Goal: Task Accomplishment & Management: Manage account settings

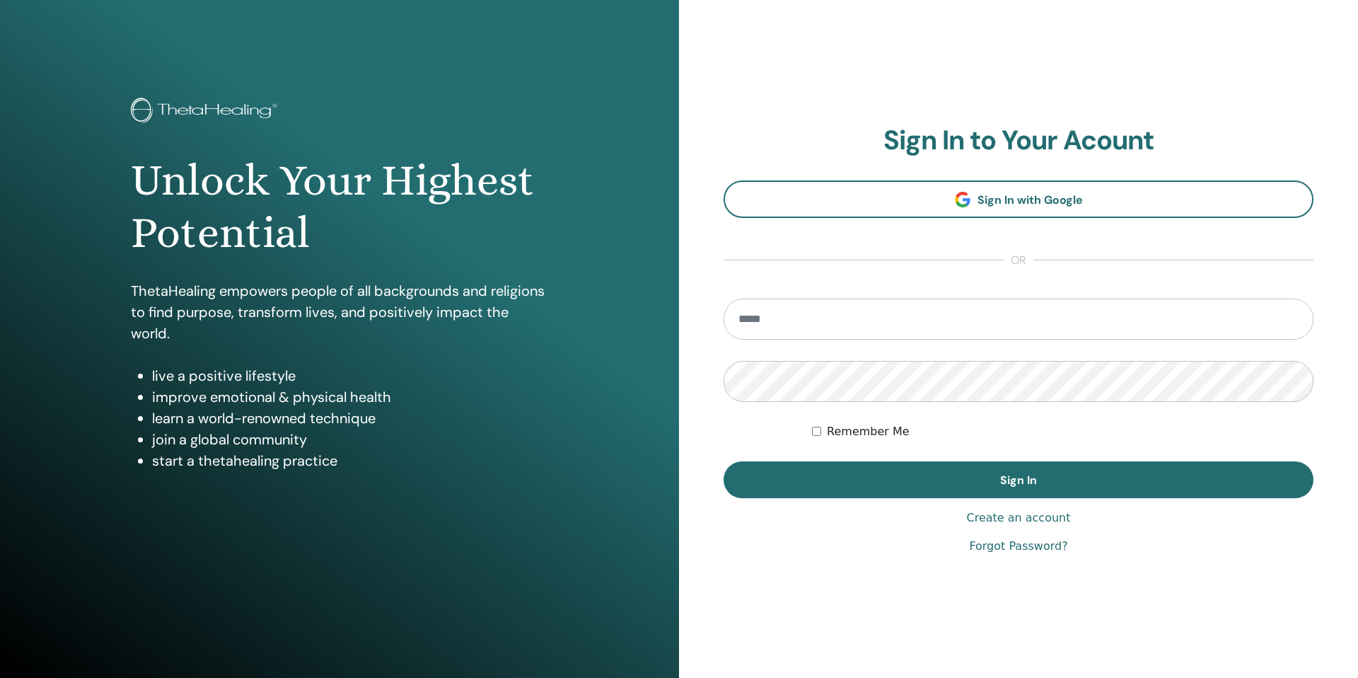
click at [1264, 677] on com-1password-button at bounding box center [679, 679] width 1358 height 0
click at [838, 322] on input "email" at bounding box center [1019, 319] width 590 height 41
type input "**********"
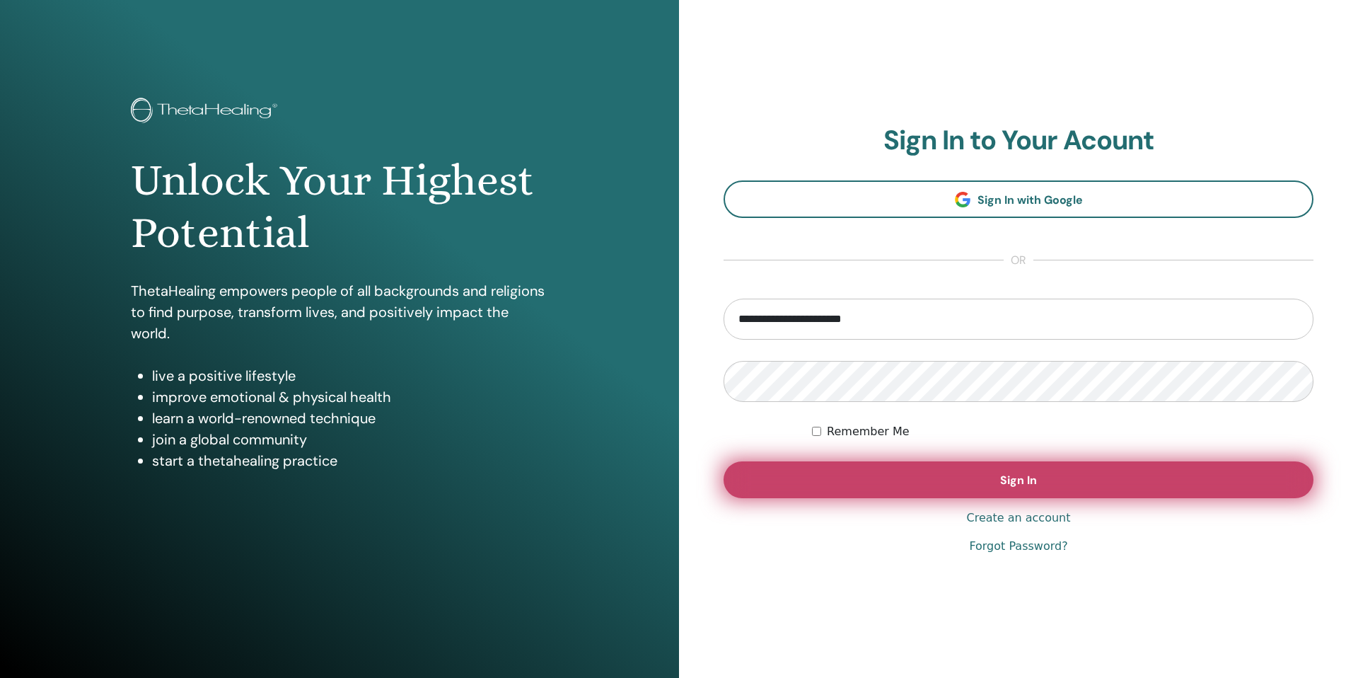
click at [1029, 474] on span "Sign In" at bounding box center [1018, 480] width 37 height 15
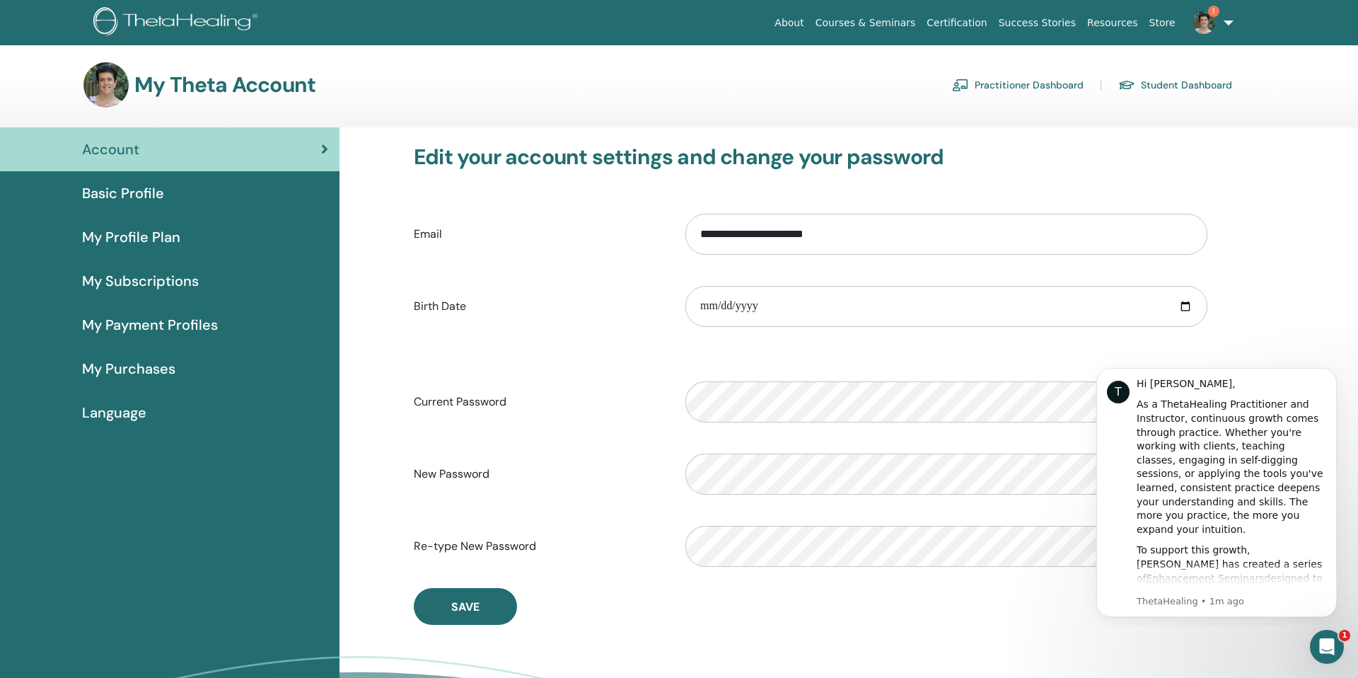
click at [111, 369] on span "My Purchases" at bounding box center [128, 368] width 93 height 21
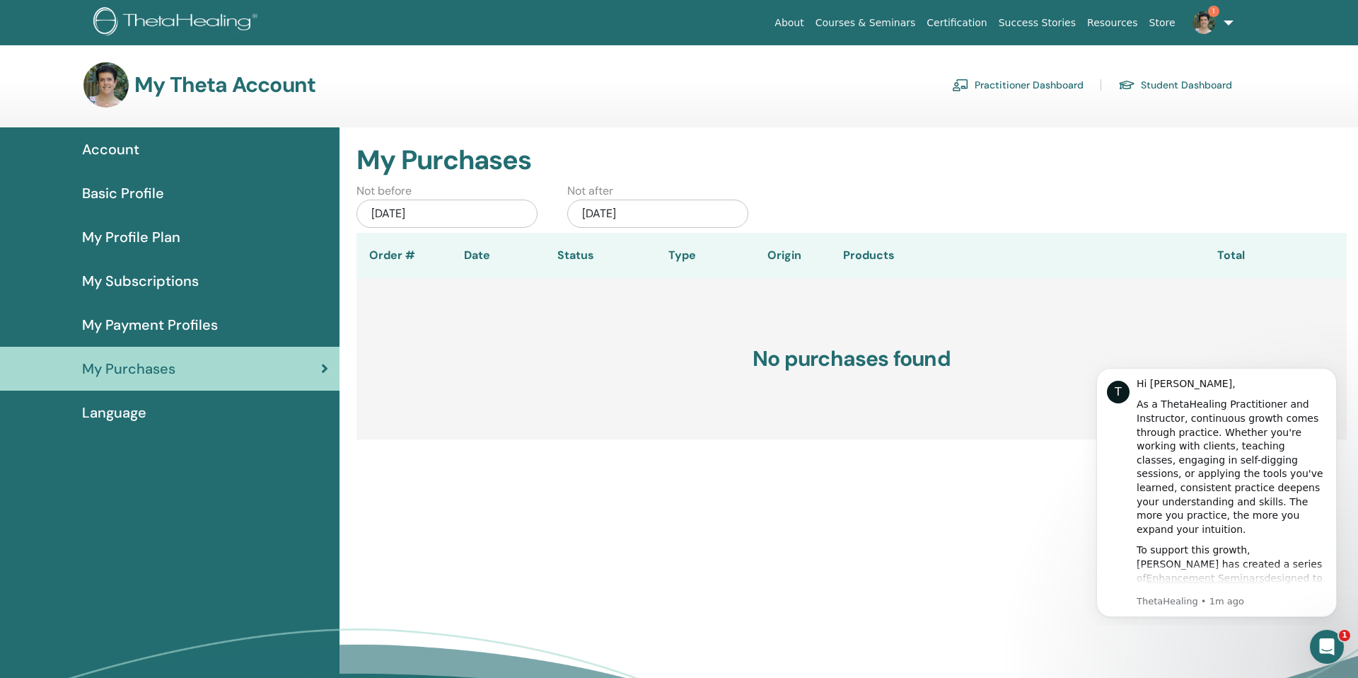
click at [125, 195] on span "Basic Profile" at bounding box center [123, 193] width 82 height 21
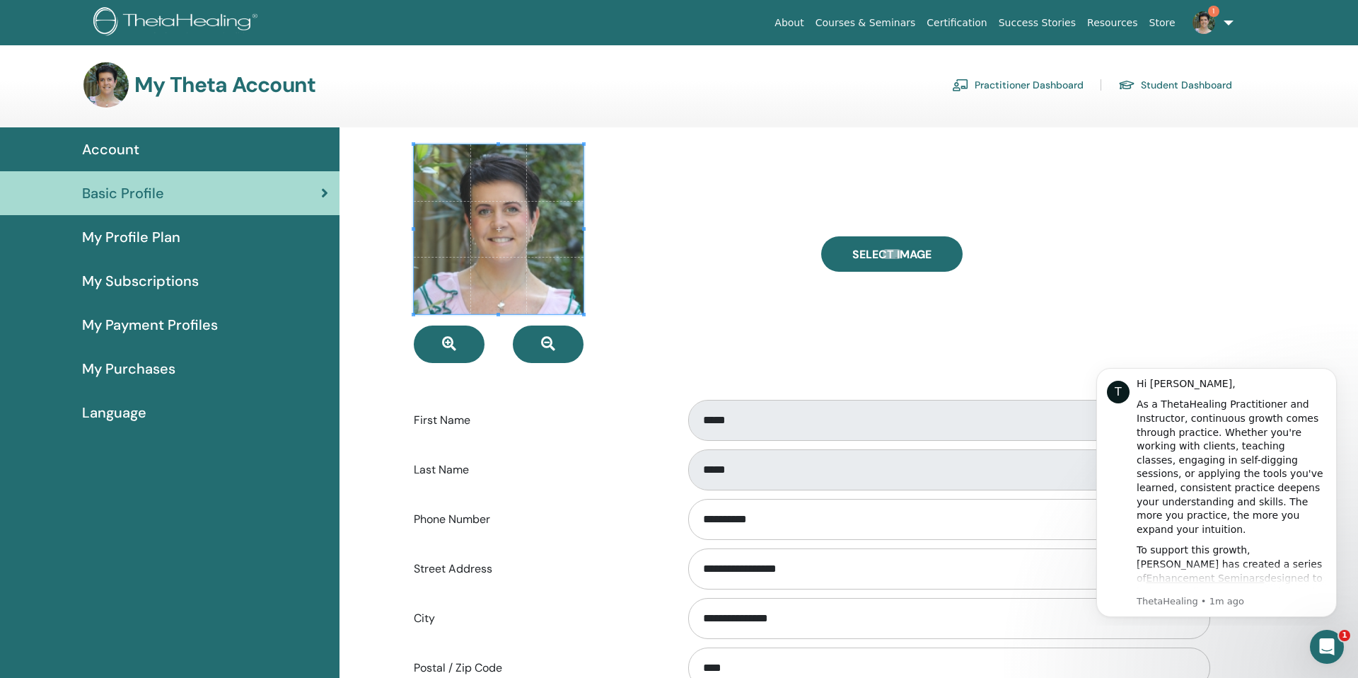
click at [1174, 86] on link "Student Dashboard" at bounding box center [1176, 85] width 114 height 23
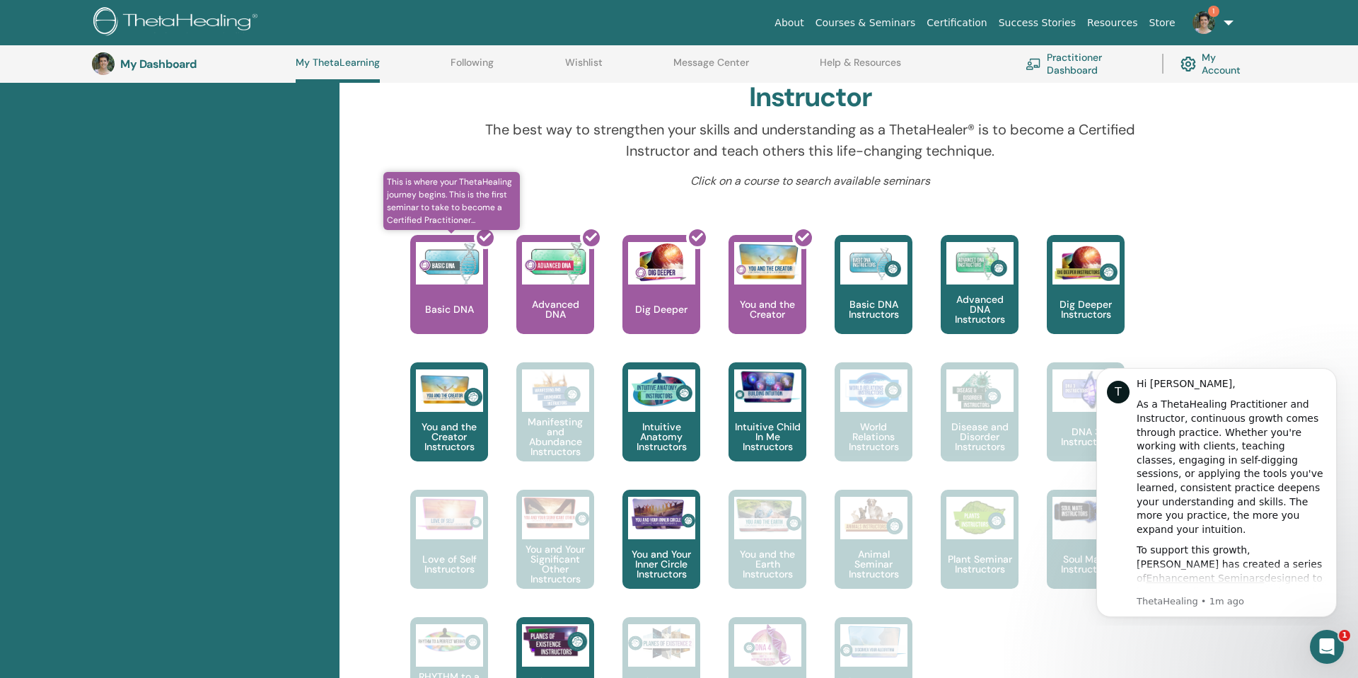
click at [451, 308] on div at bounding box center [458, 289] width 78 height 127
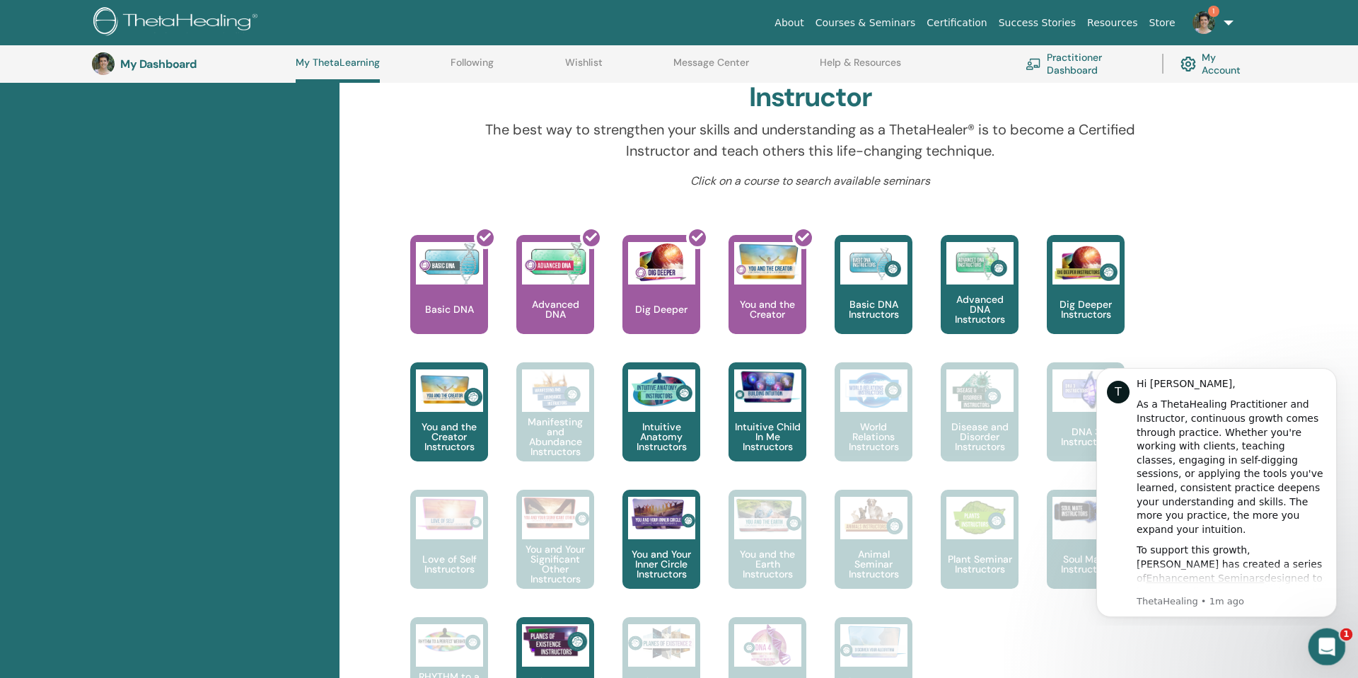
click at [1328, 650] on icon "Open Intercom Messenger" at bounding box center [1325, 644] width 23 height 23
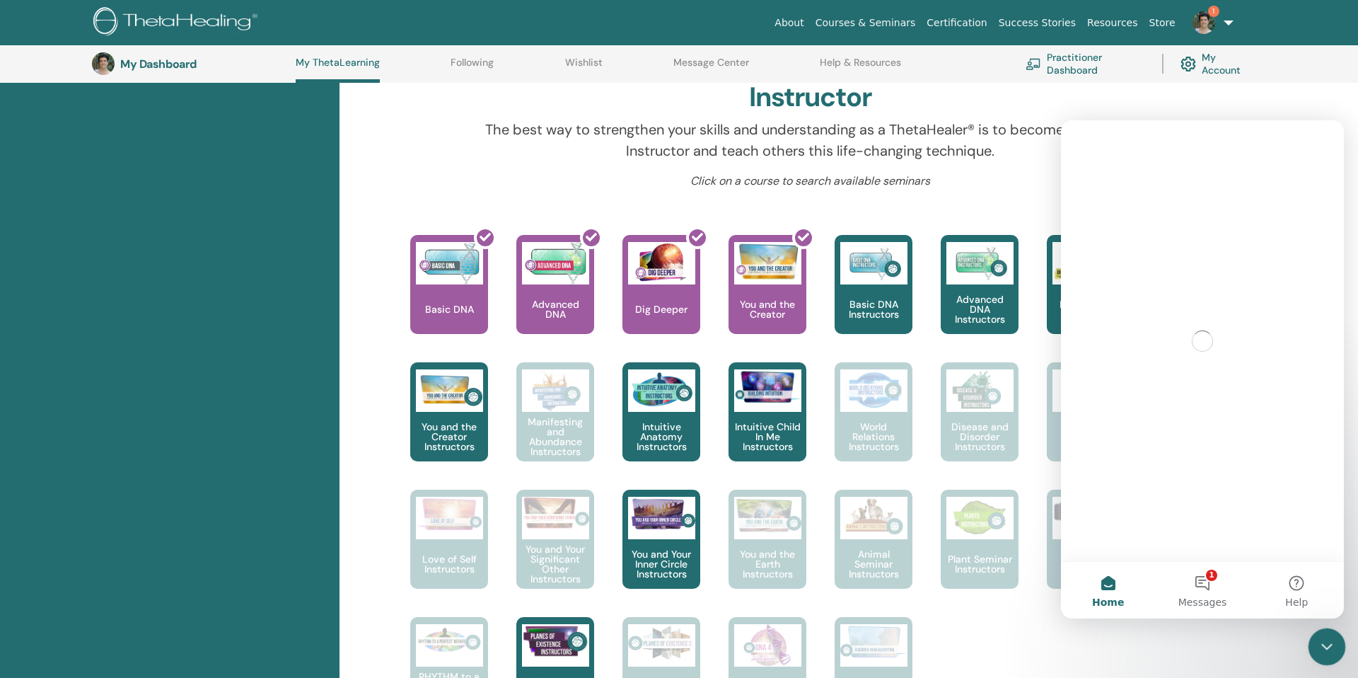
click at [1328, 649] on icon "Close Intercom Messenger" at bounding box center [1325, 644] width 17 height 17
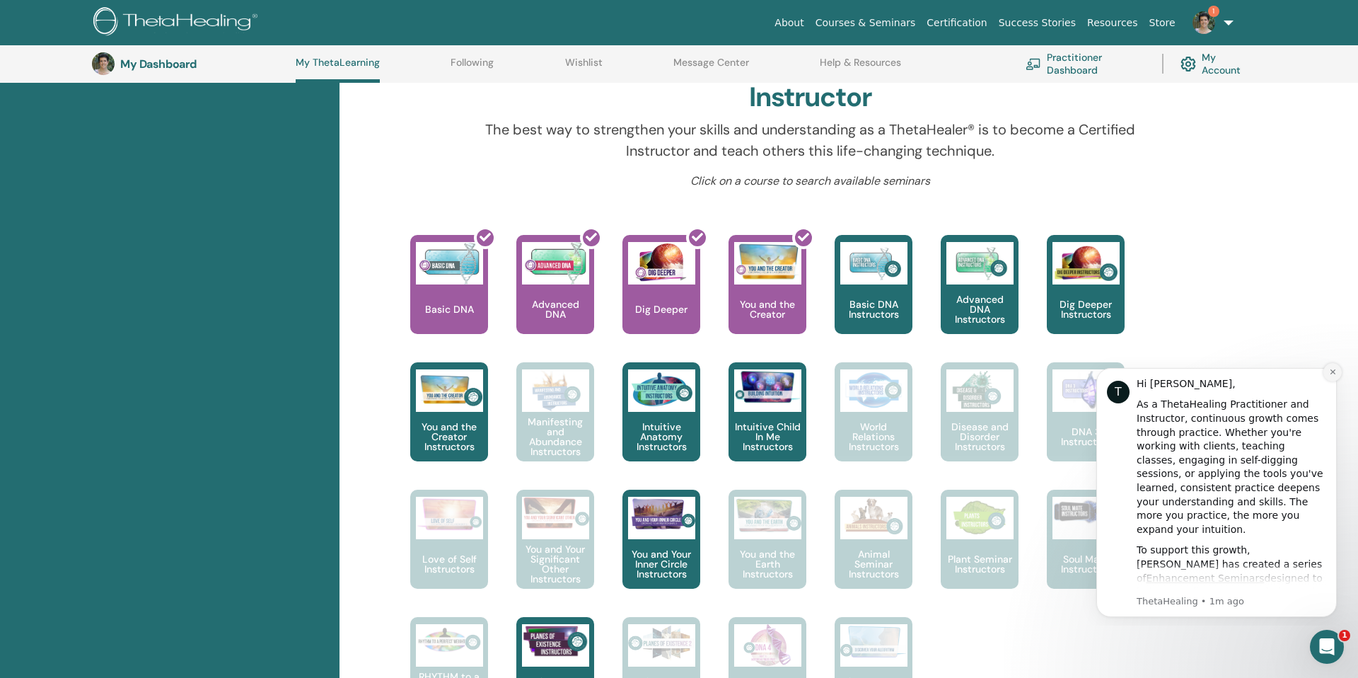
click at [1336, 371] on icon "Dismiss notification" at bounding box center [1333, 372] width 8 height 8
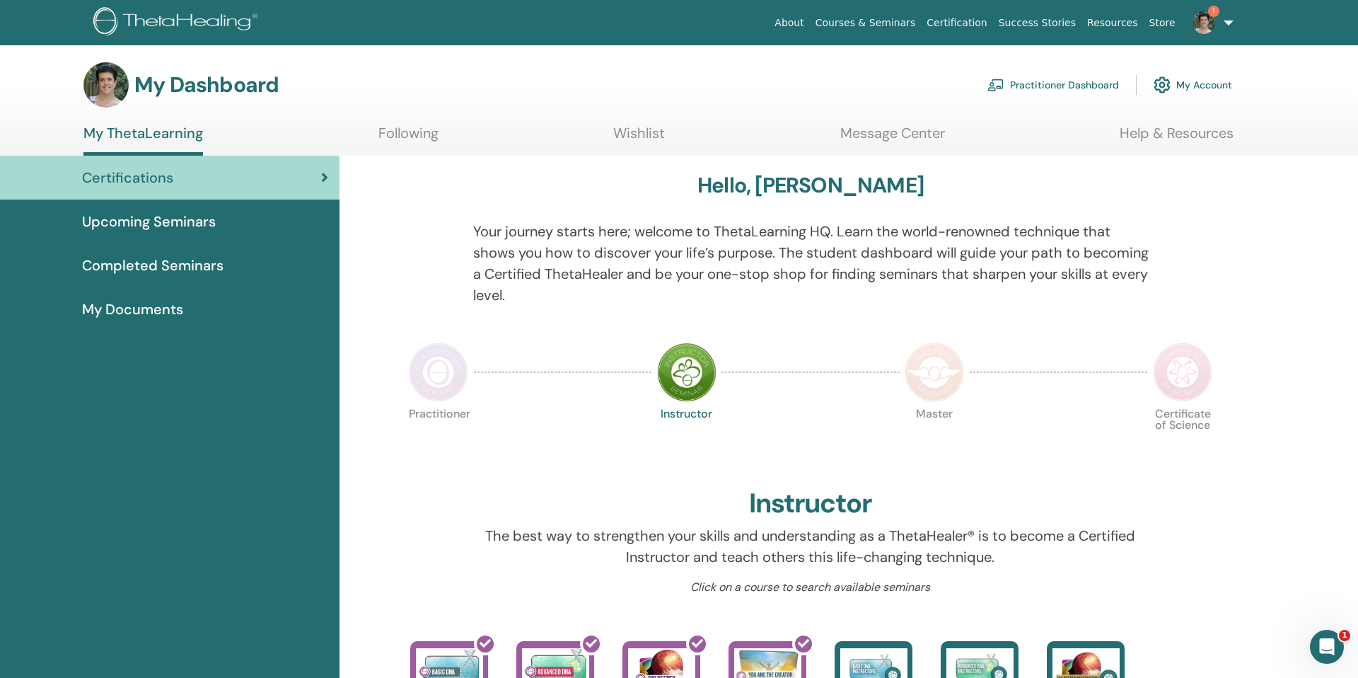
click at [176, 262] on span "Completed Seminars" at bounding box center [152, 265] width 141 height 21
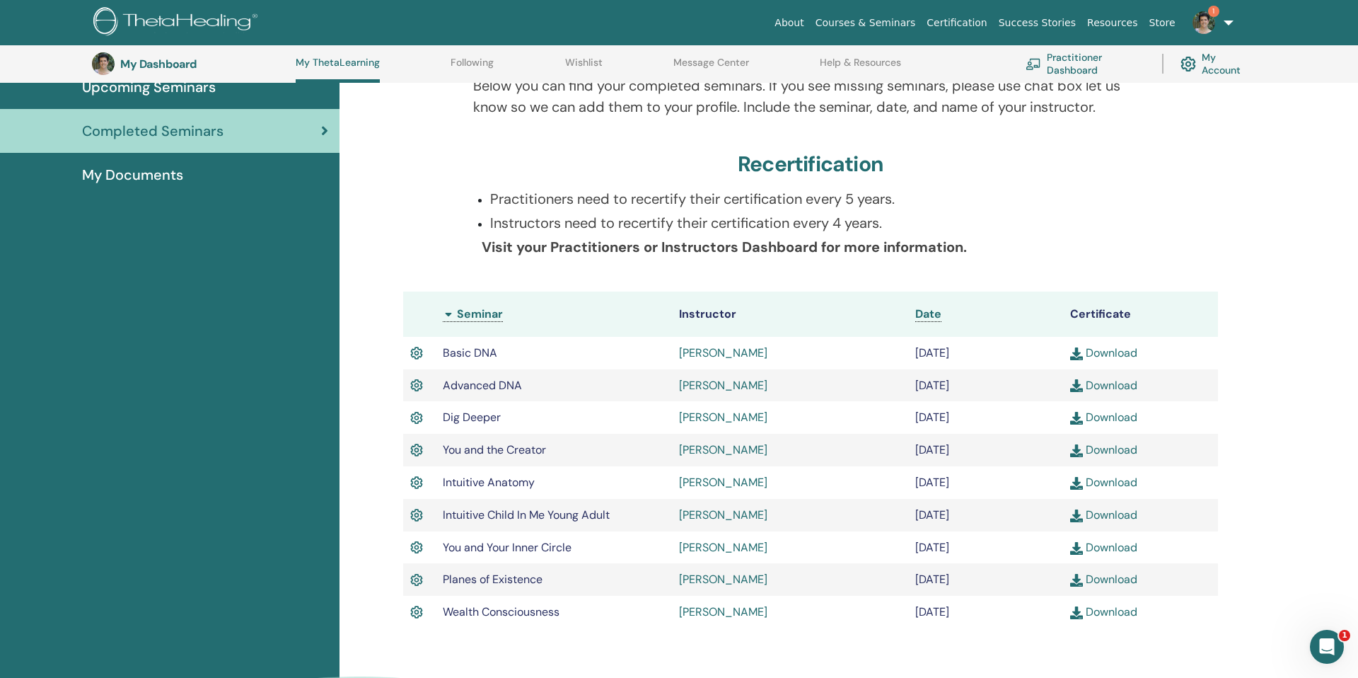
scroll to position [258, 0]
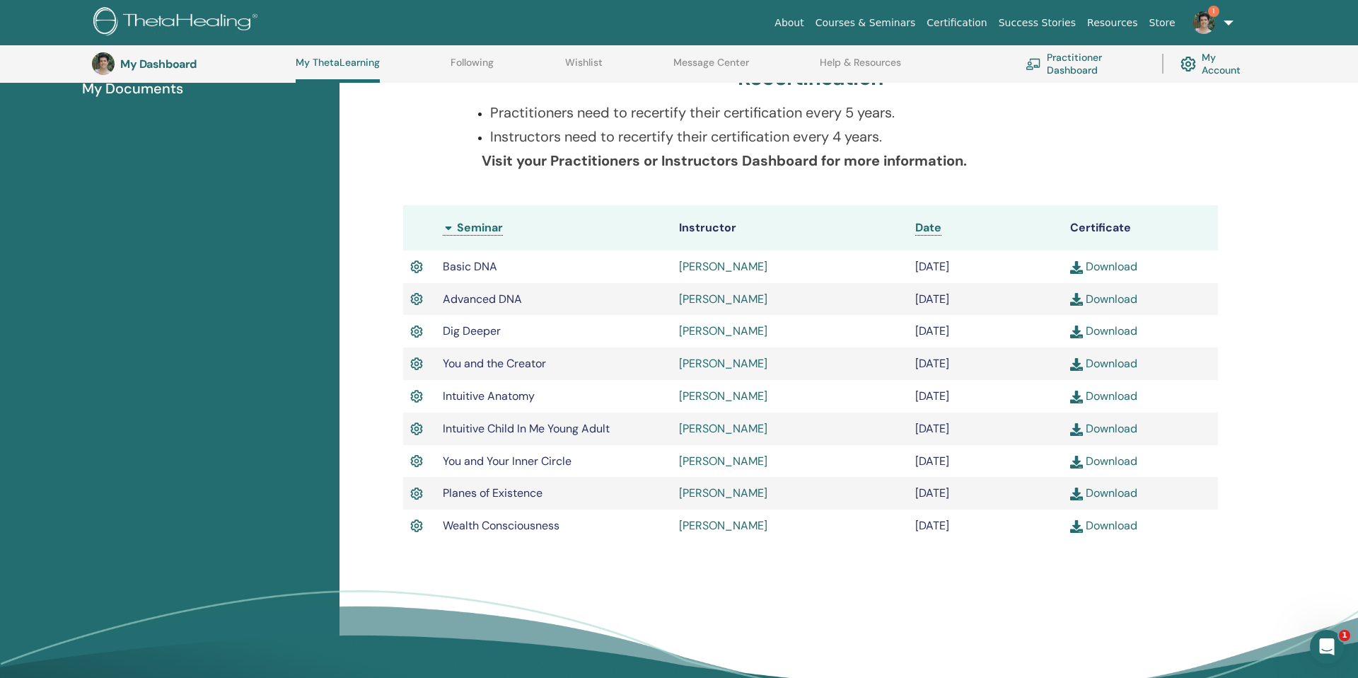
click at [1113, 269] on link "Download" at bounding box center [1103, 266] width 67 height 15
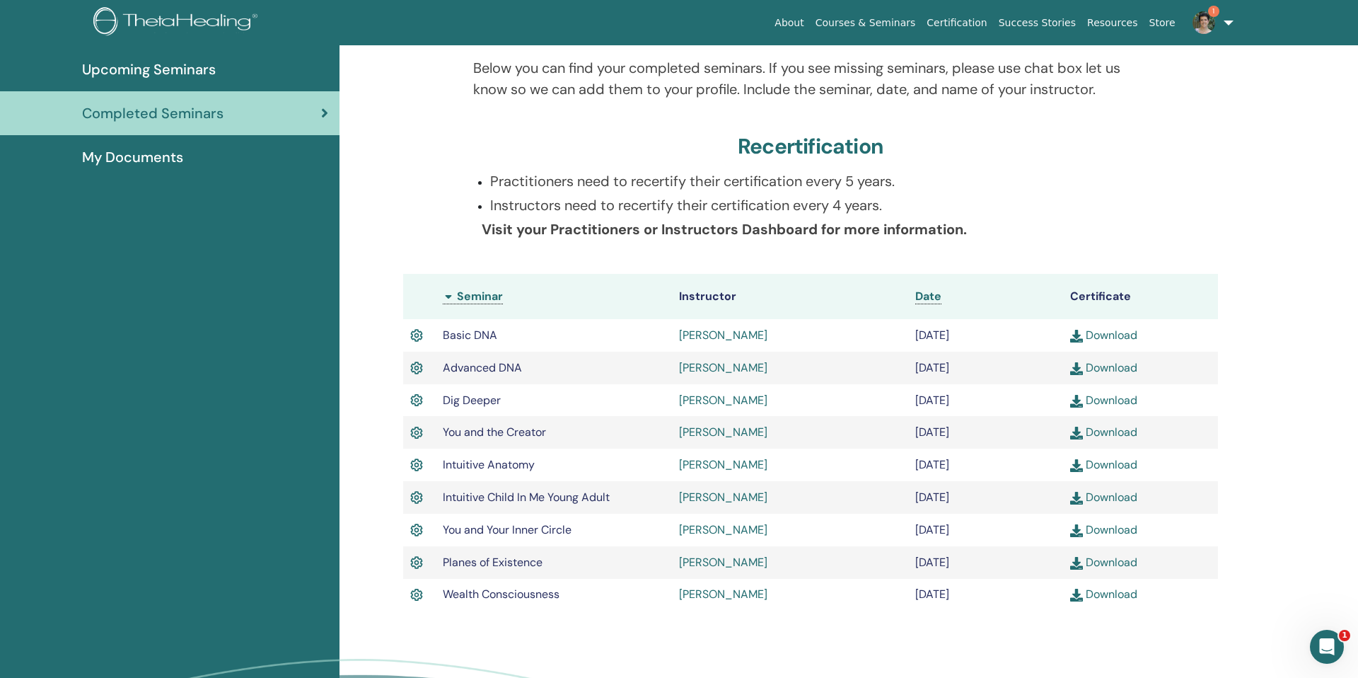
scroll to position [0, 0]
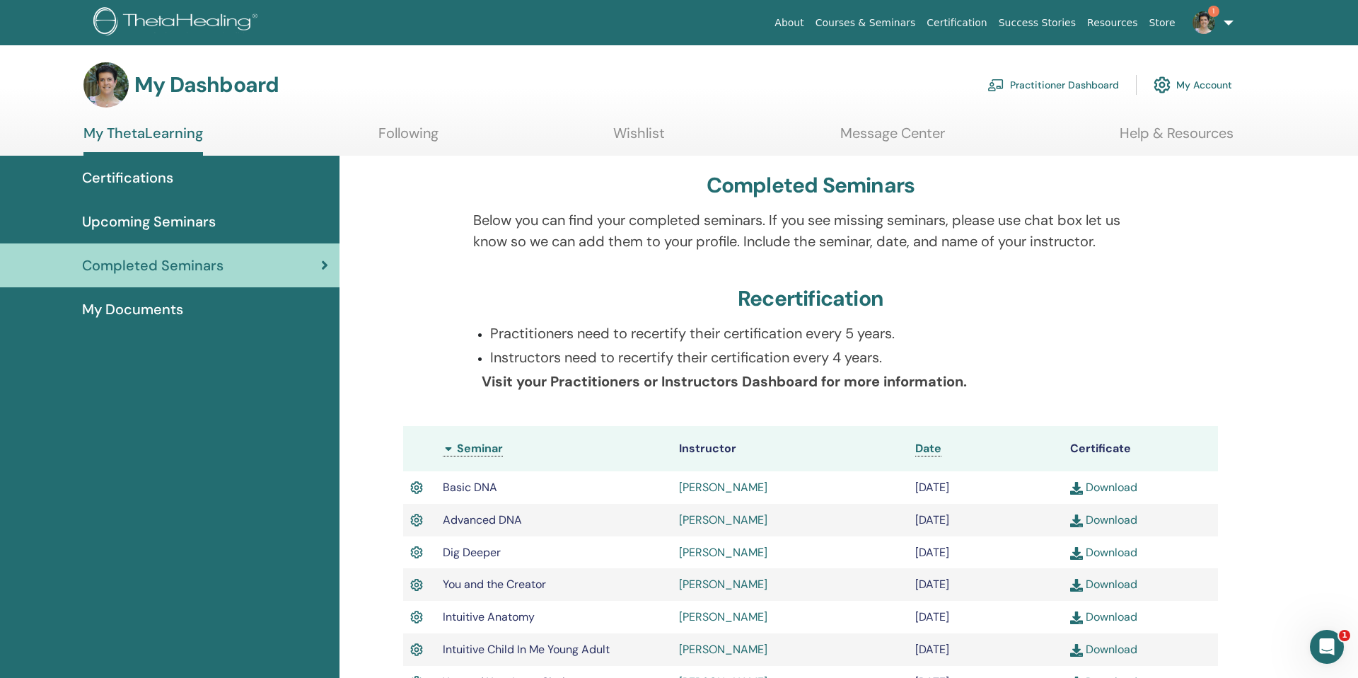
click at [1203, 23] on img at bounding box center [1204, 22] width 23 height 23
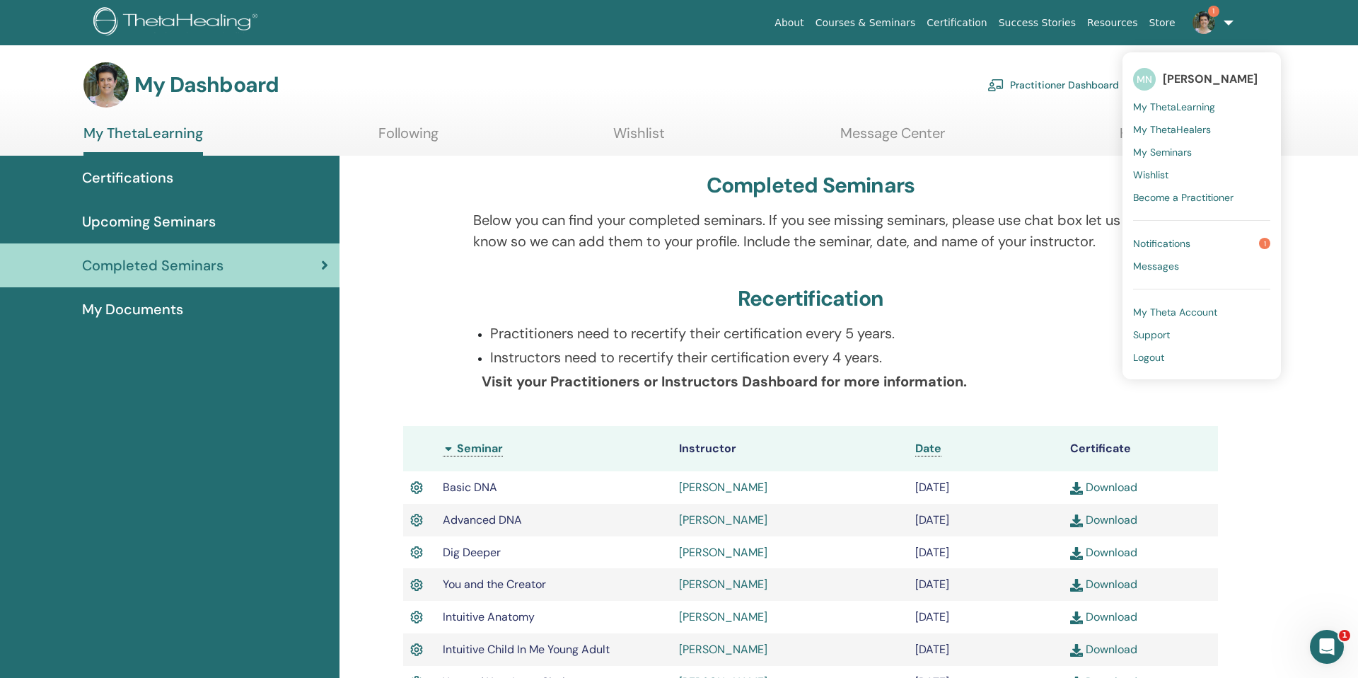
click at [1161, 245] on span "Notifications" at bounding box center [1161, 243] width 57 height 13
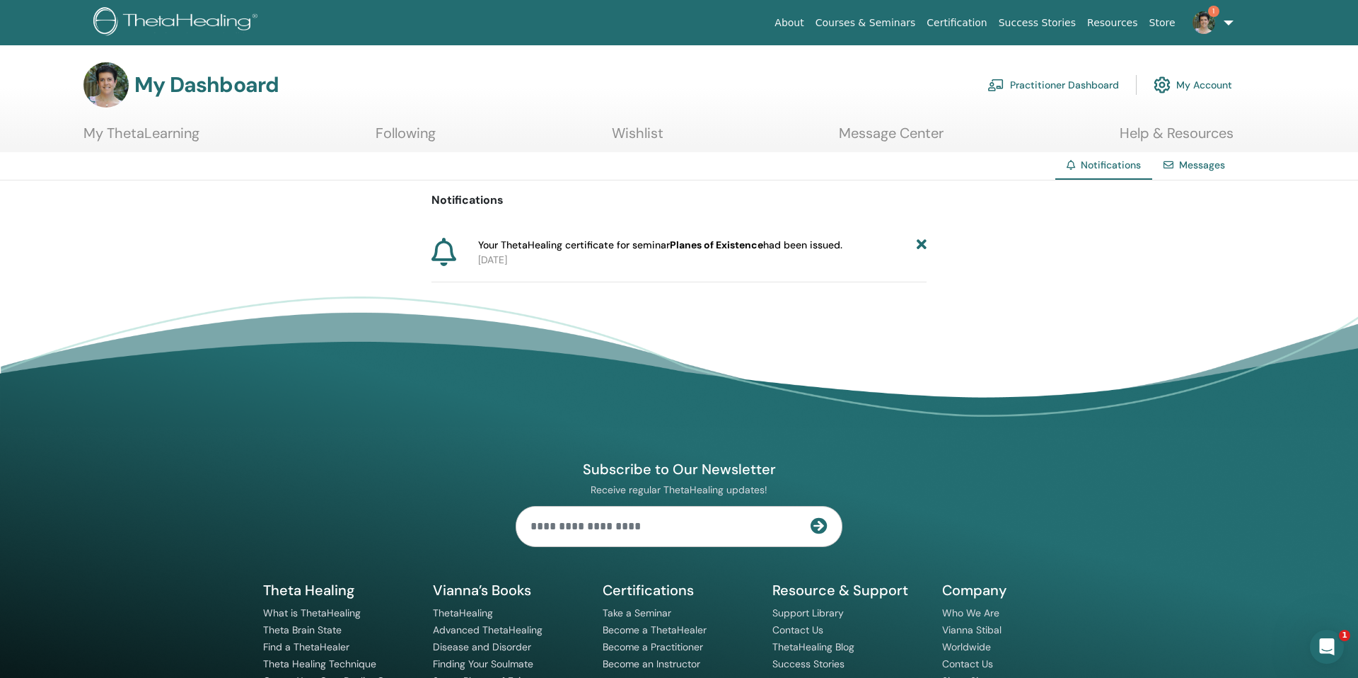
click at [920, 245] on icon at bounding box center [922, 245] width 10 height 15
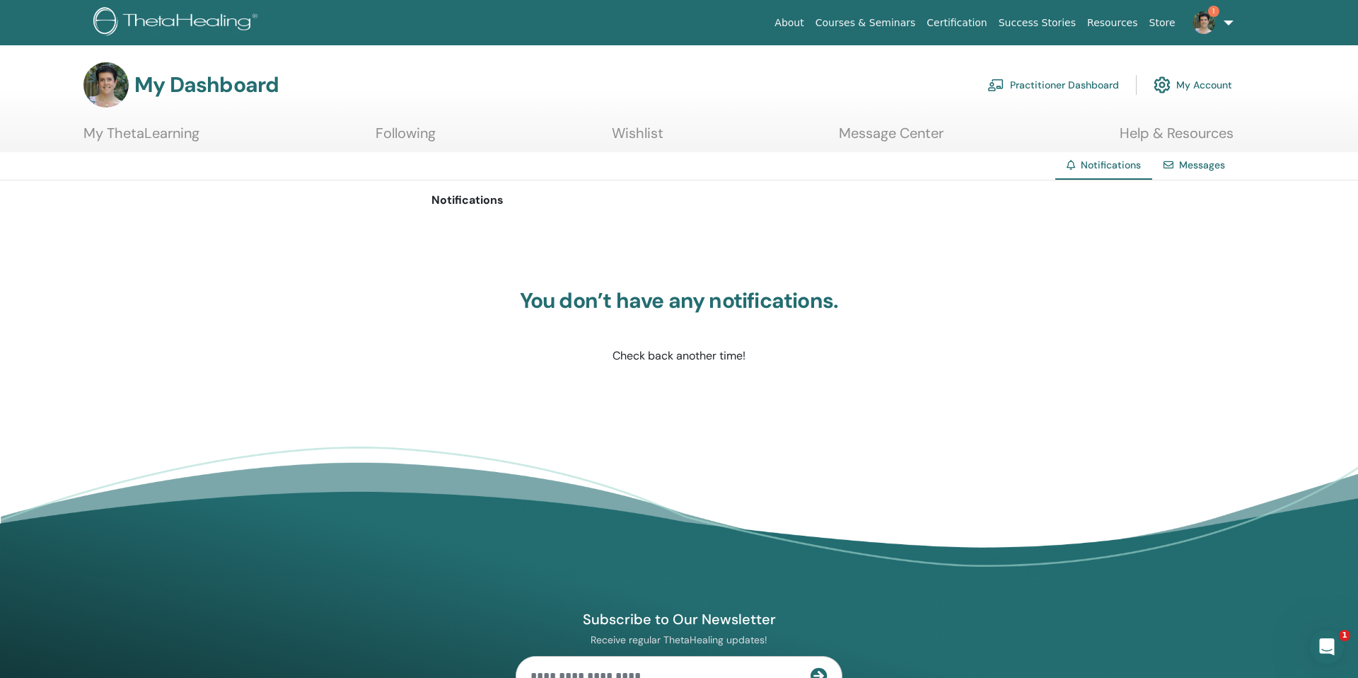
click at [1206, 22] on img at bounding box center [1204, 22] width 23 height 23
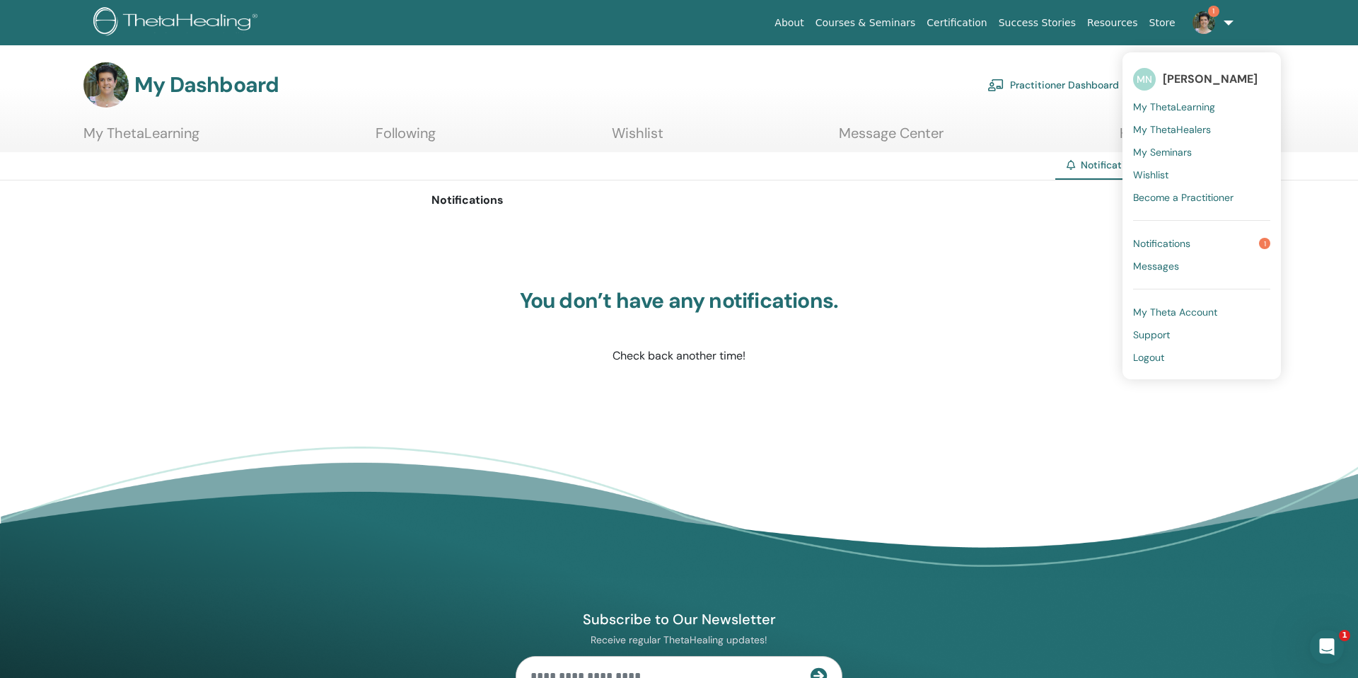
click at [1228, 24] on link "1" at bounding box center [1210, 22] width 58 height 45
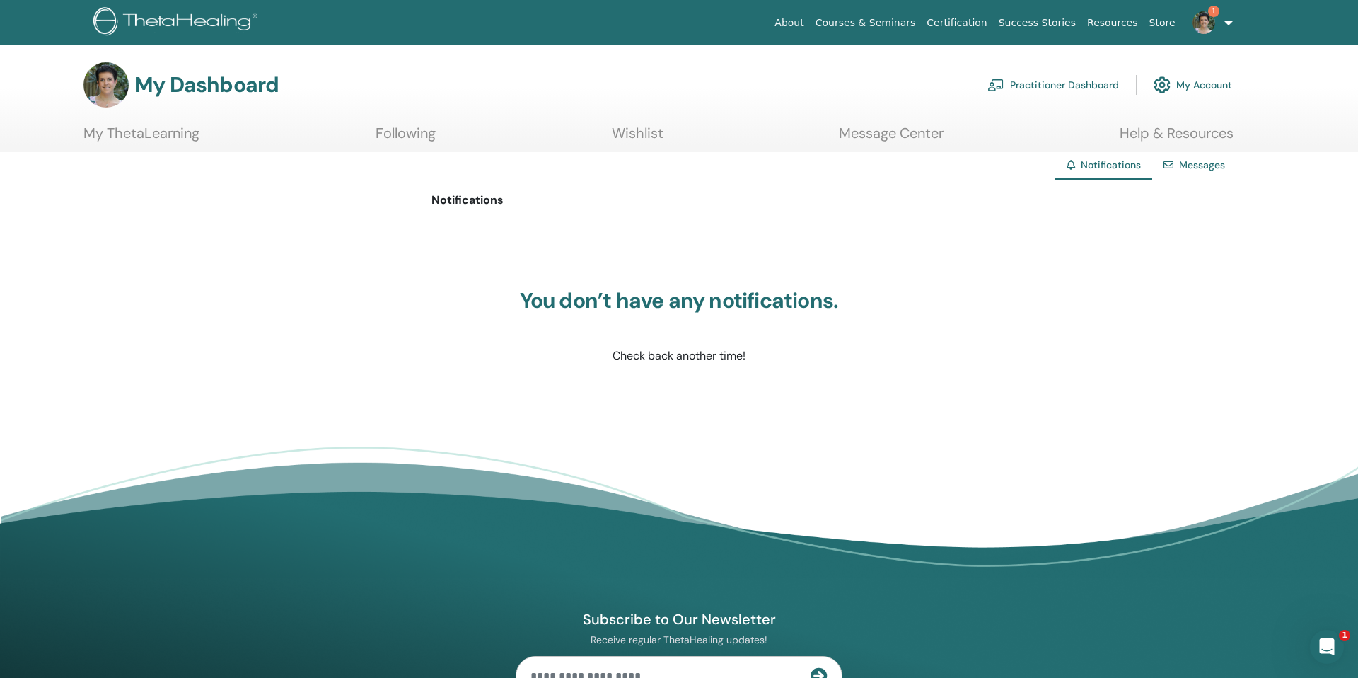
click at [1200, 26] on img at bounding box center [1204, 22] width 23 height 23
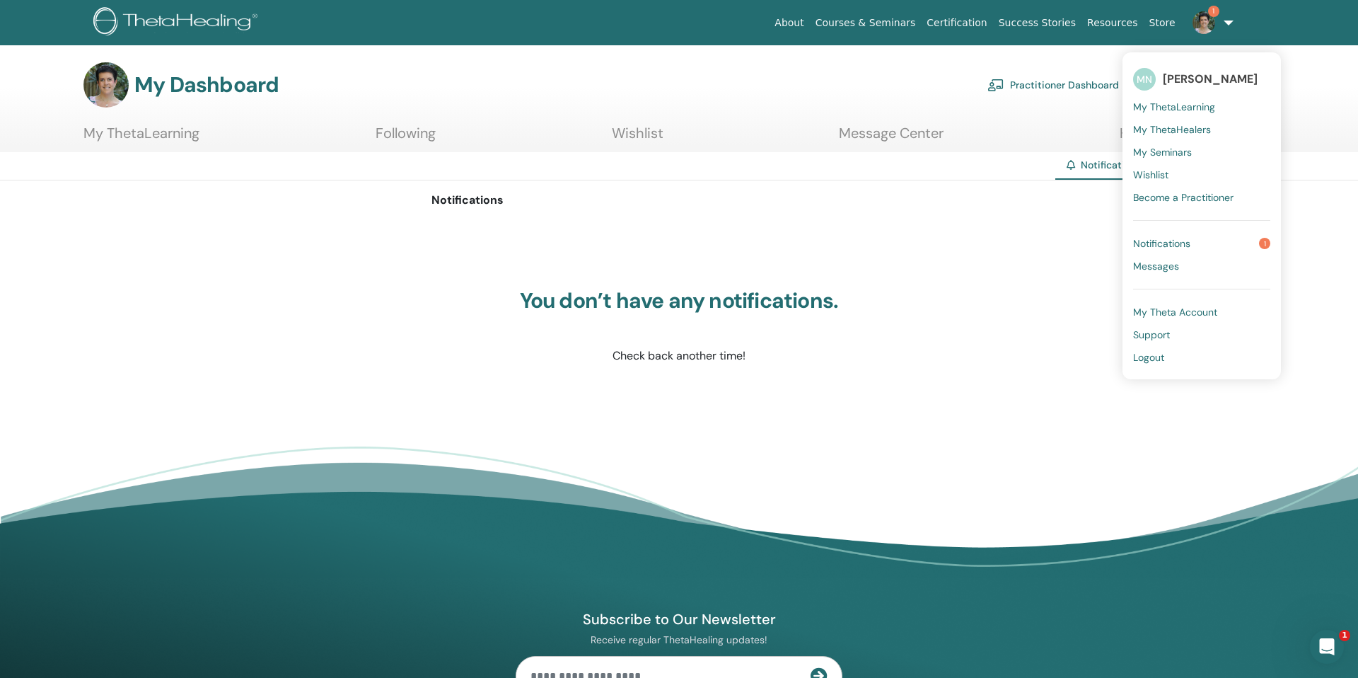
click at [1143, 353] on span "Logout" at bounding box center [1148, 357] width 31 height 13
